Goal: Task Accomplishment & Management: Use online tool/utility

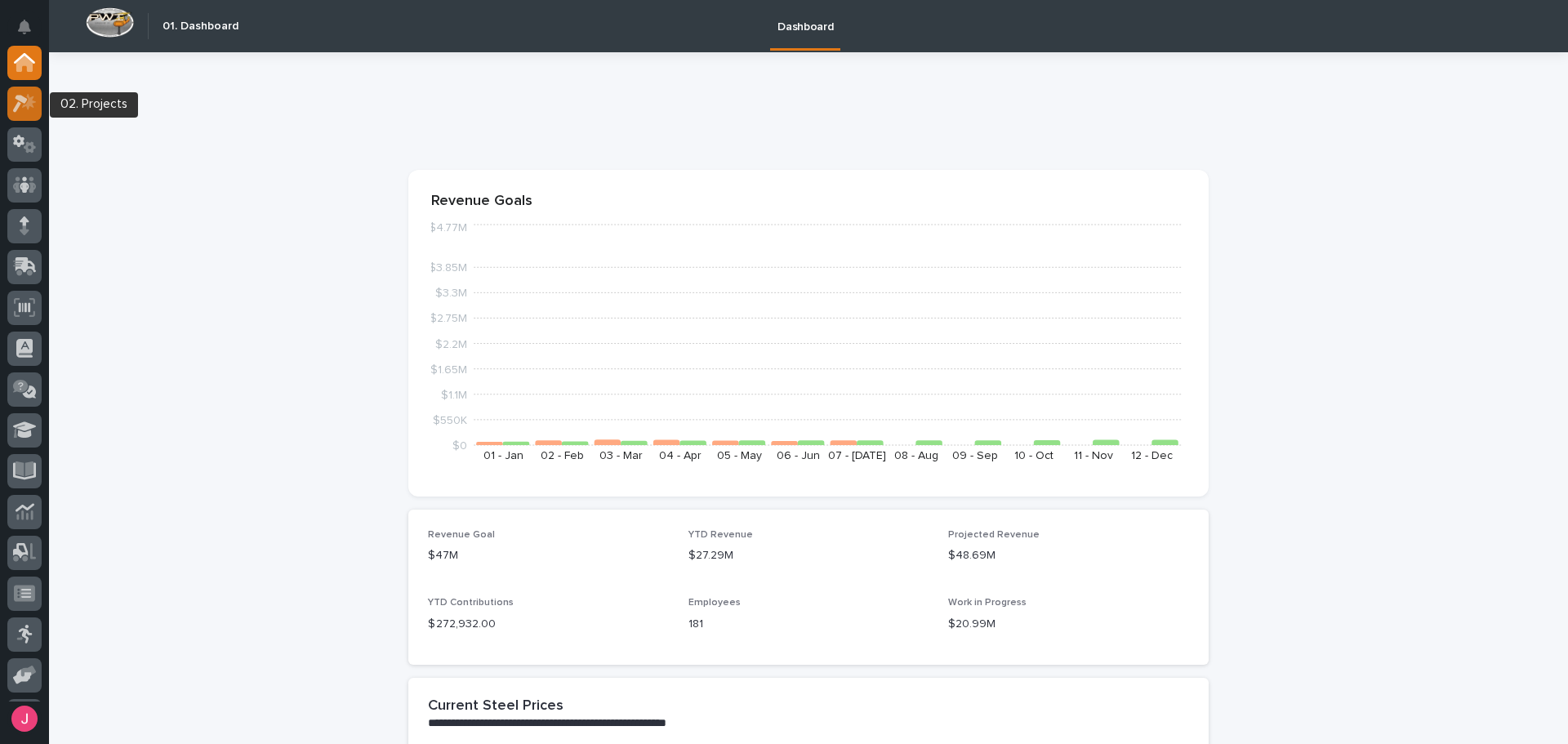
click at [31, 89] on div at bounding box center [25, 104] width 35 height 35
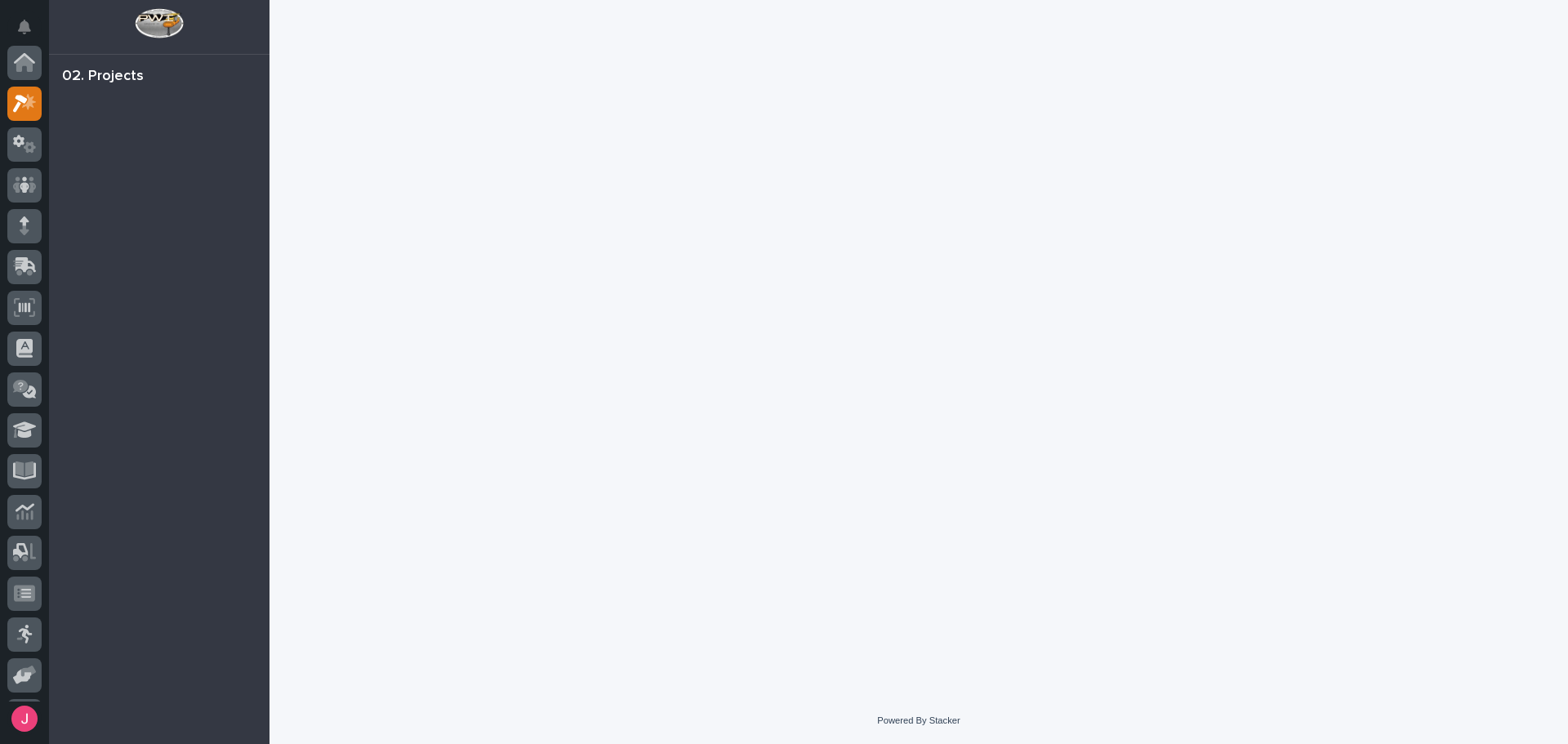
scroll to position [40, 0]
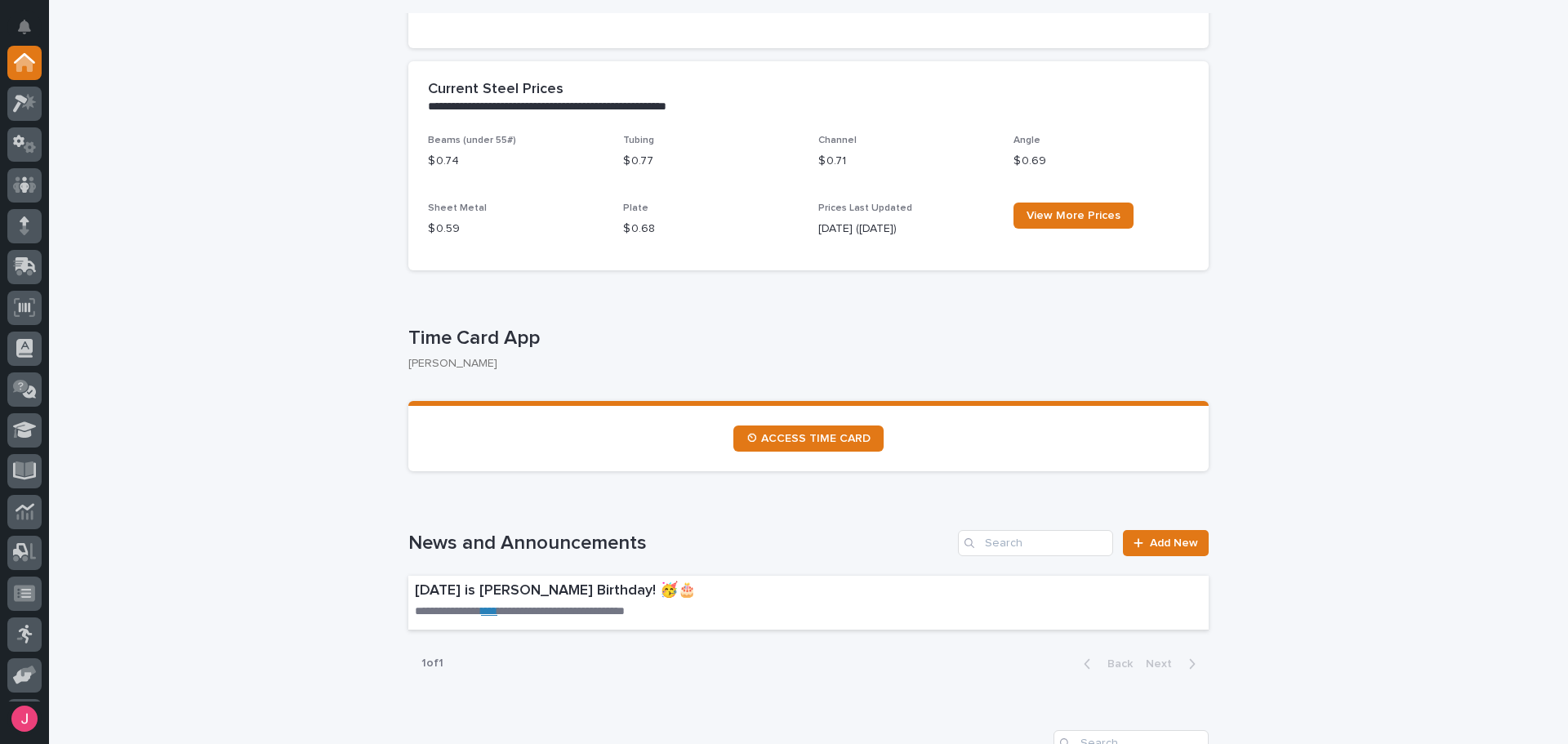
scroll to position [654, 0]
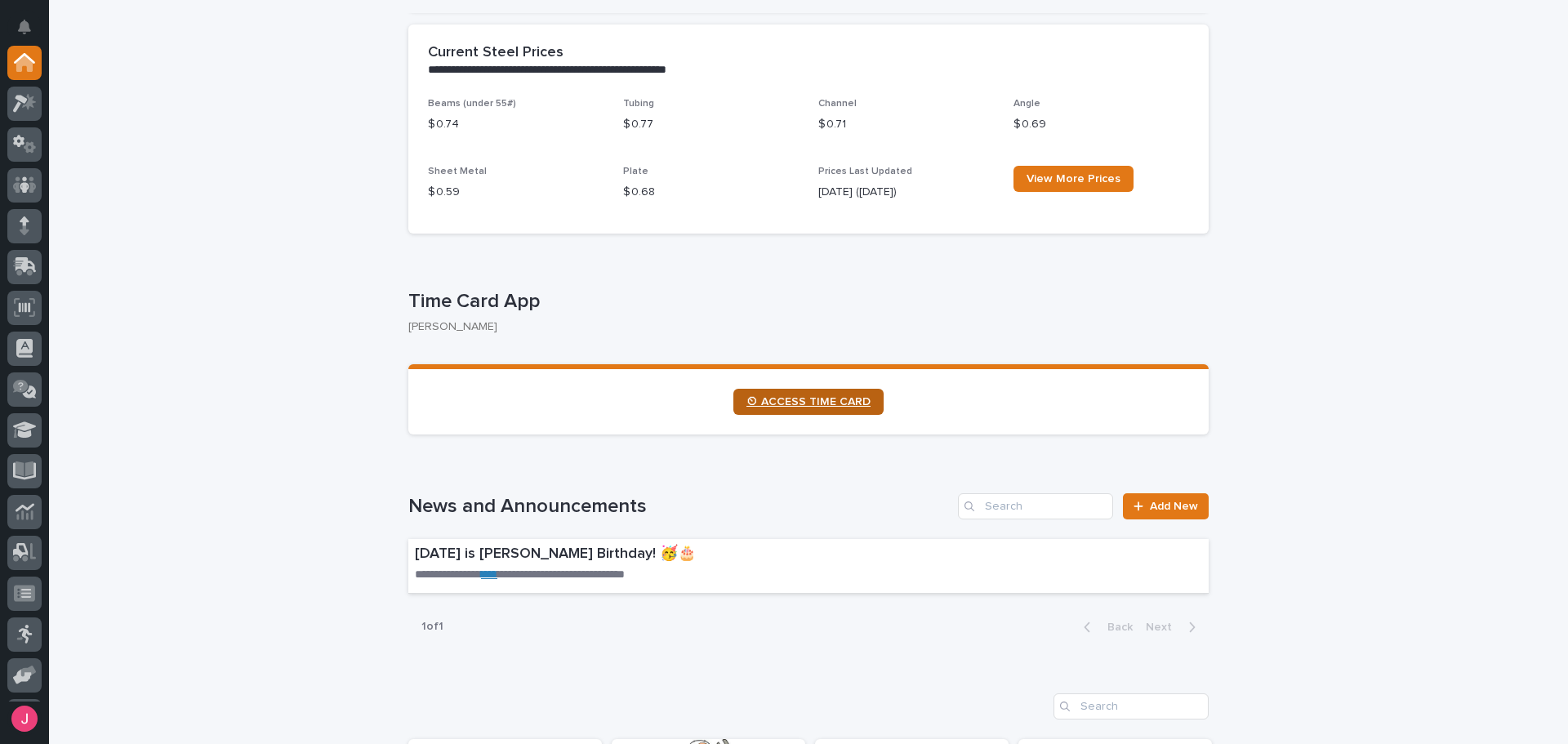
click at [817, 406] on span "⏲ ACCESS TIME CARD" at bounding box center [809, 402] width 124 height 12
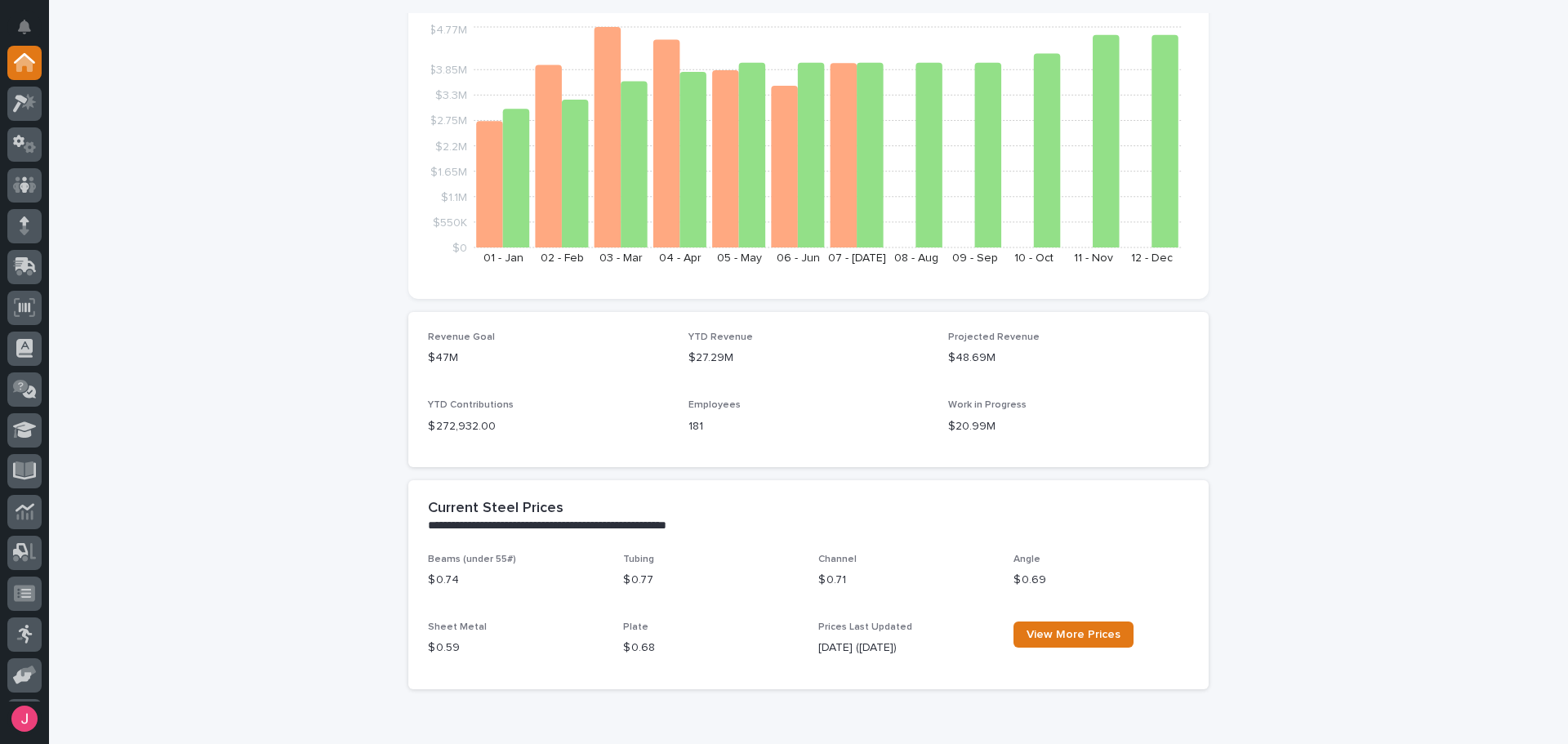
scroll to position [0, 0]
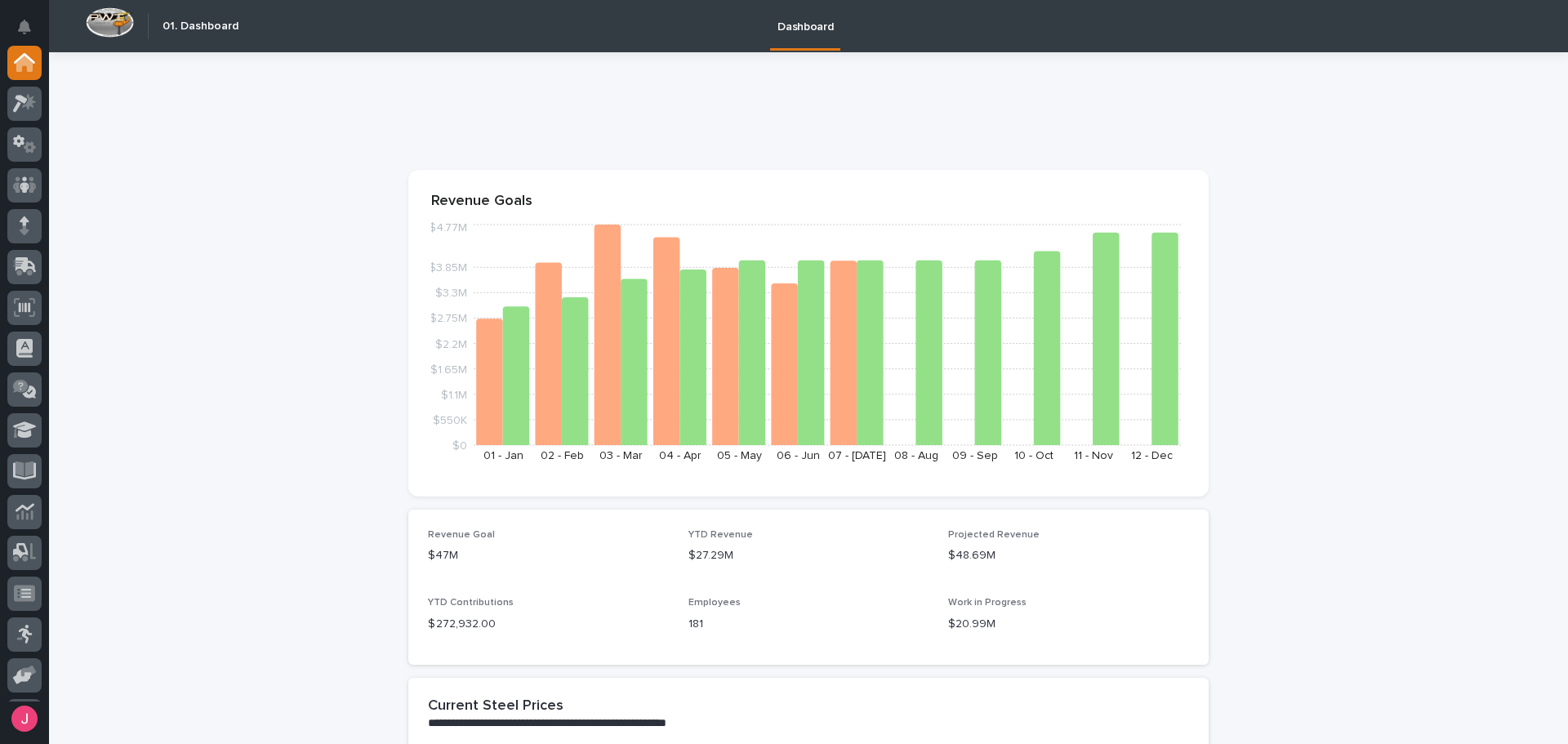
drag, startPoint x: 527, startPoint y: 514, endPoint x: 536, endPoint y: 533, distance: 21.0
